Goal: Task Accomplishment & Management: Use online tool/utility

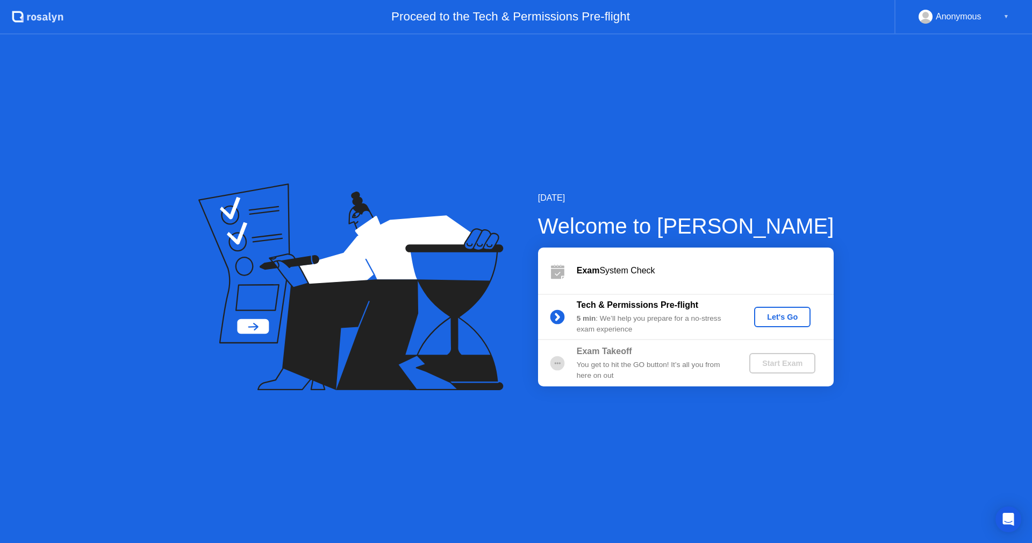
click at [788, 320] on div "Let's Go" at bounding box center [783, 316] width 48 height 9
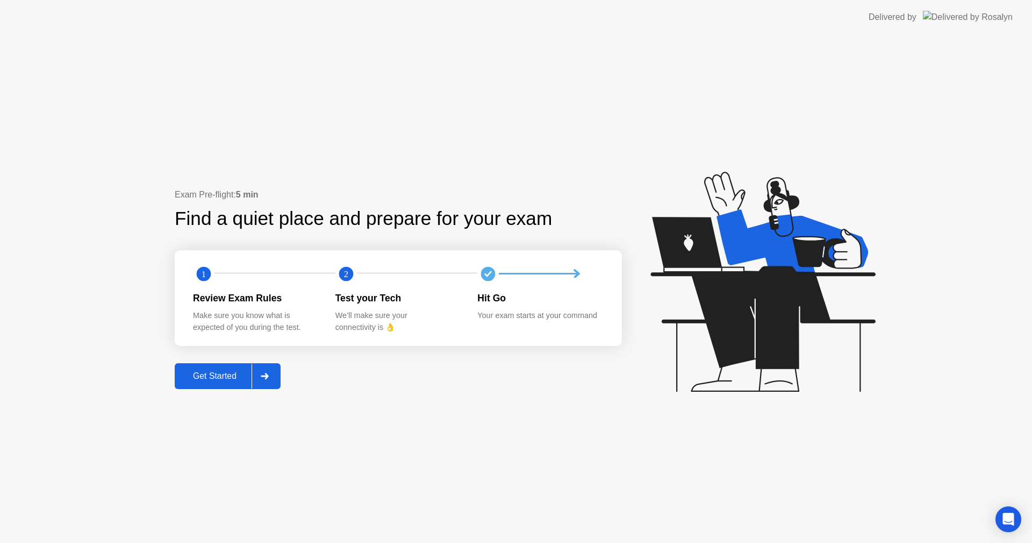
click at [202, 372] on div "Get Started" at bounding box center [215, 376] width 74 height 10
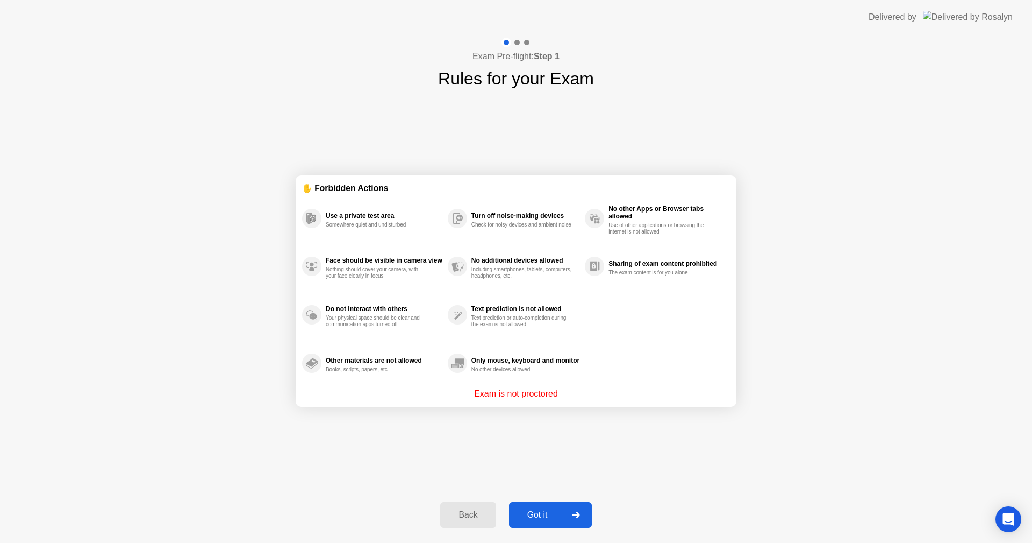
click at [555, 516] on div "Got it" at bounding box center [537, 515] width 51 height 10
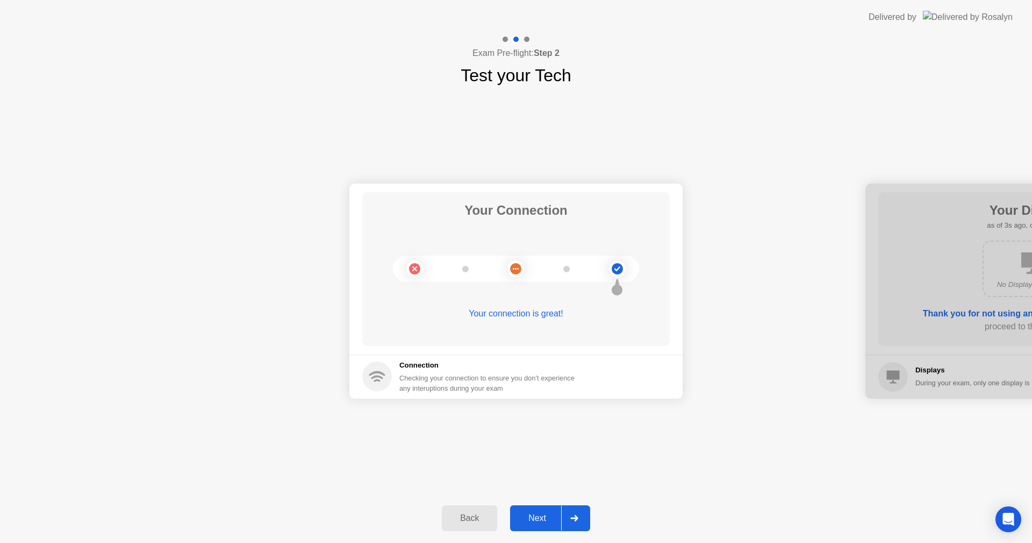
click at [553, 516] on div "Next" at bounding box center [537, 518] width 48 height 10
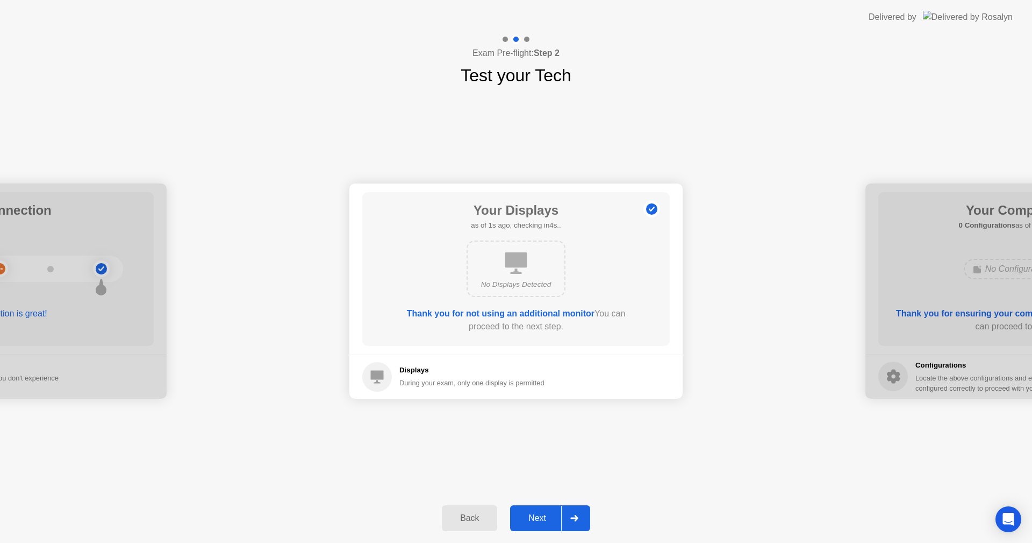
click at [553, 519] on div "Next" at bounding box center [537, 518] width 48 height 10
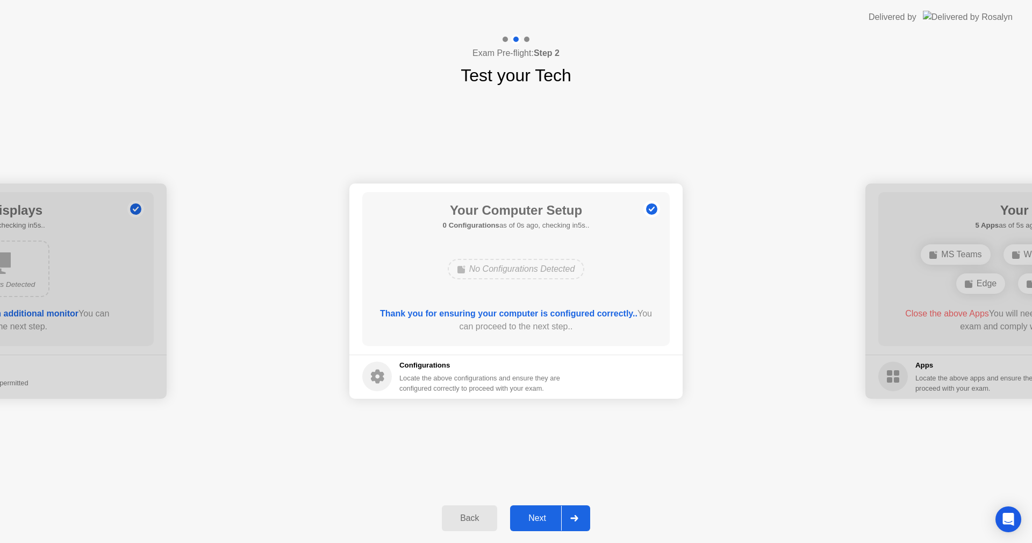
click at [544, 518] on div "Next" at bounding box center [537, 518] width 48 height 10
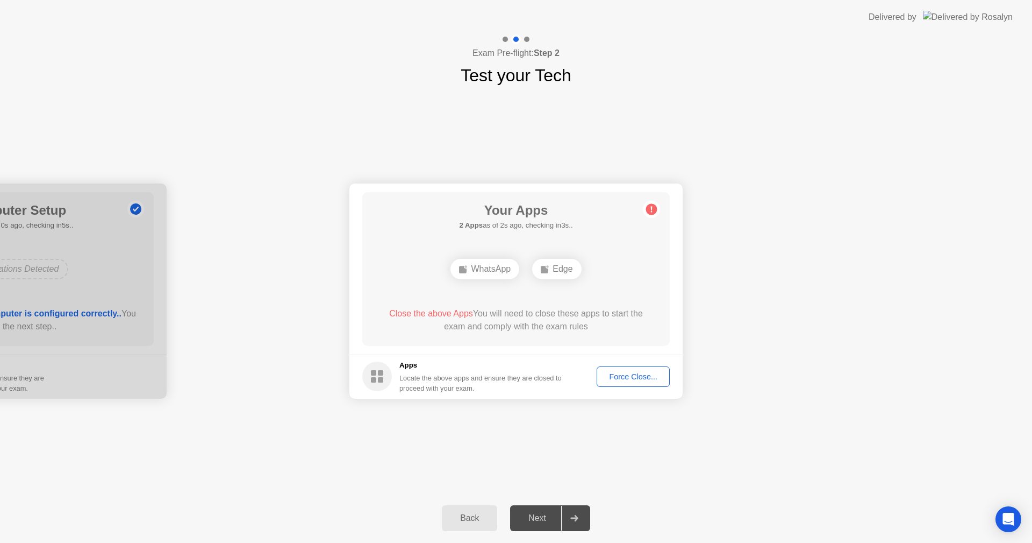
click at [673, 477] on div "Your Connection Your connection is great! Connection Checking your connection t…" at bounding box center [516, 290] width 1032 height 405
click at [627, 379] on div "Force Close..." at bounding box center [634, 376] width 66 height 9
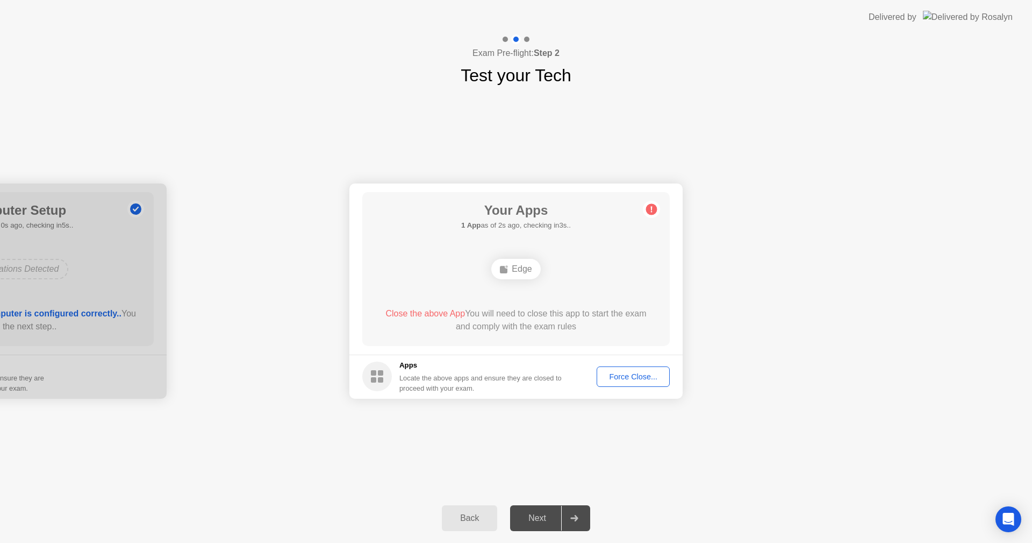
click at [832, 495] on div "Back Next" at bounding box center [516, 517] width 1032 height 49
click at [633, 381] on div "Force Close..." at bounding box center [634, 376] width 66 height 9
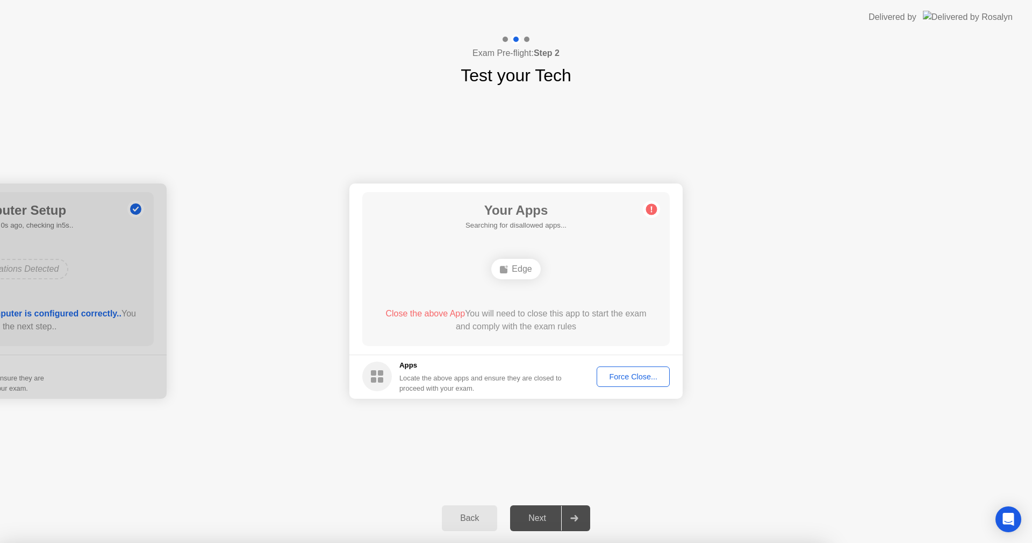
click at [688, 542] on div at bounding box center [516, 543] width 1032 height 0
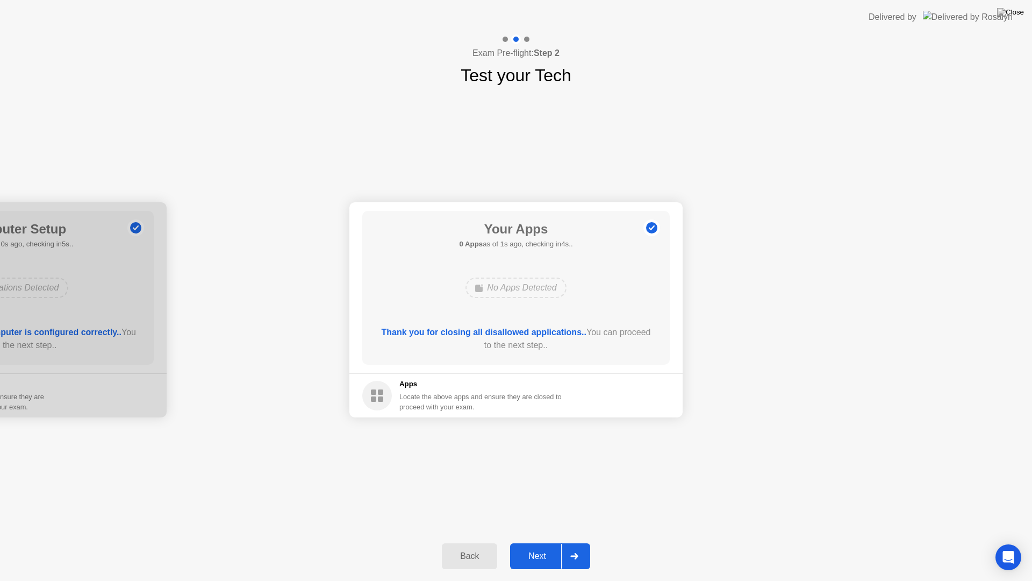
click at [545, 542] on button "Next" at bounding box center [550, 556] width 80 height 26
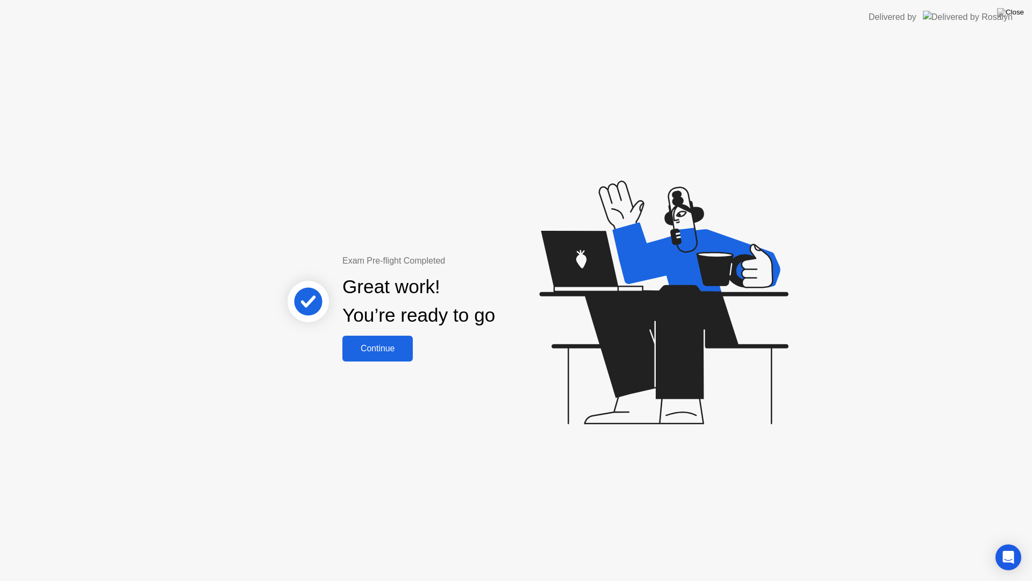
click at [897, 344] on div "Exam Pre-flight Completed Great work! You’re ready to go Continue" at bounding box center [516, 307] width 1032 height 546
click at [385, 351] on div "Continue" at bounding box center [378, 349] width 64 height 10
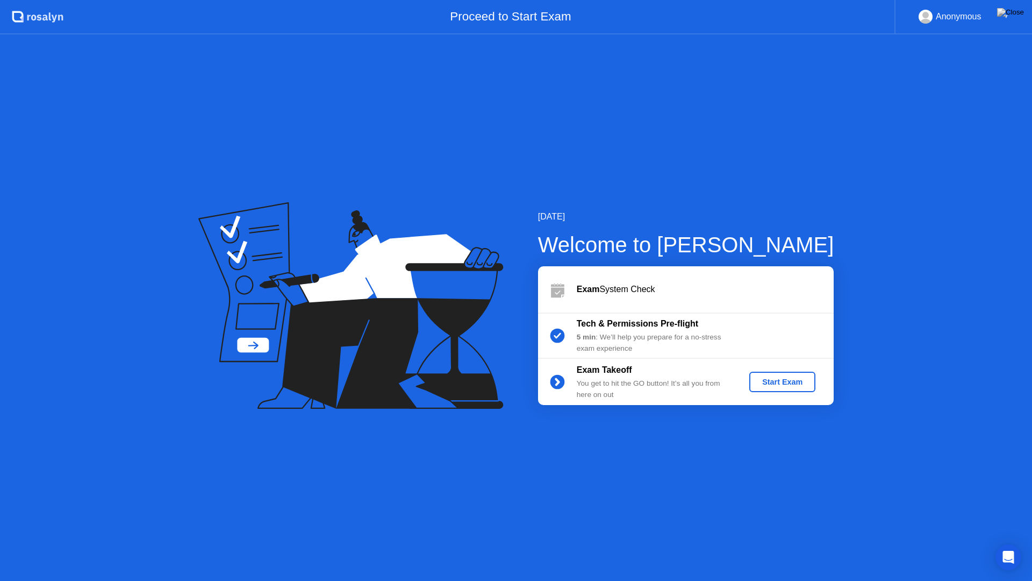
drag, startPoint x: 875, startPoint y: 397, endPoint x: 875, endPoint y: 405, distance: 8.6
click at [875, 397] on div "[DATE] Welcome to [PERSON_NAME] Exam System Check Tech & Permissions Pre-flight…" at bounding box center [516, 307] width 1032 height 546
click at [783, 383] on div "Start Exam" at bounding box center [783, 381] width 58 height 9
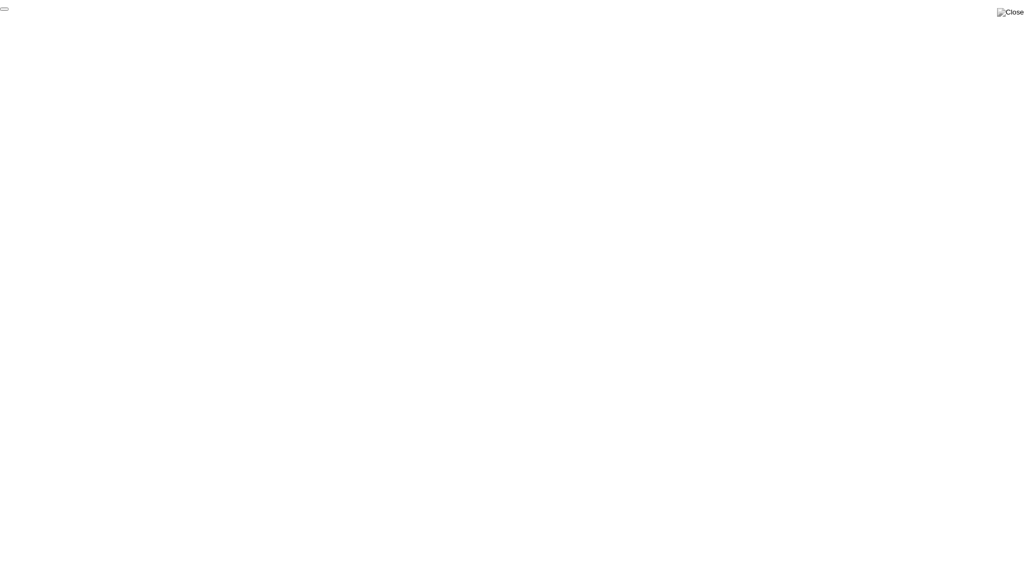
click div "End Proctoring Session"
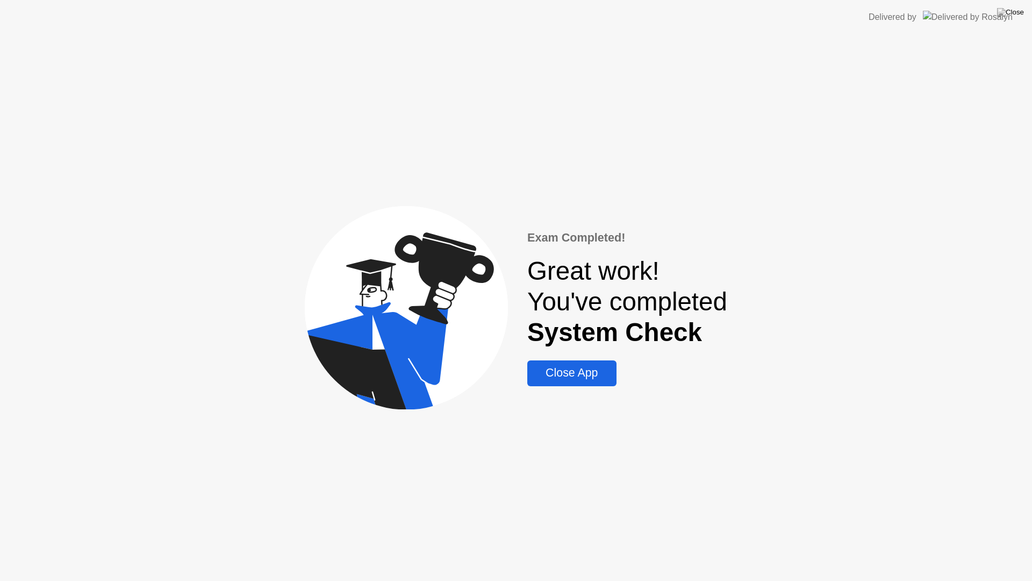
click at [594, 375] on div "Close App" at bounding box center [572, 372] width 82 height 13
